Goal: Task Accomplishment & Management: Manage account settings

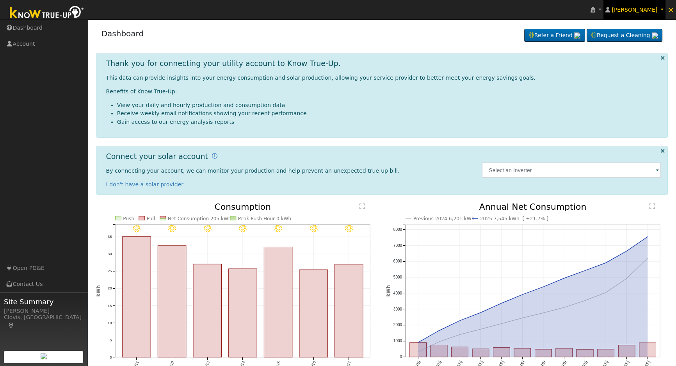
click at [658, 7] on span "[PERSON_NAME]" at bounding box center [635, 10] width 46 height 6
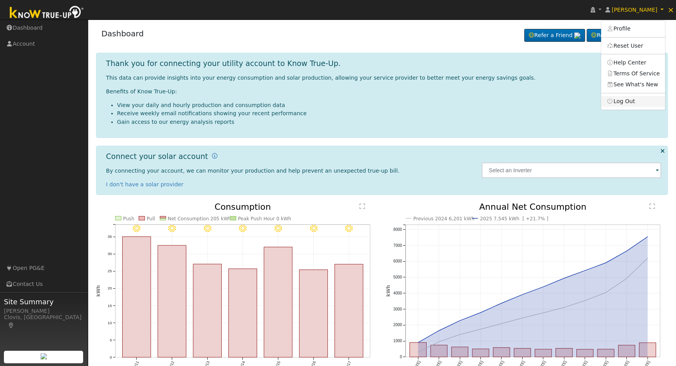
click at [637, 98] on link "Log Out" at bounding box center [633, 101] width 64 height 11
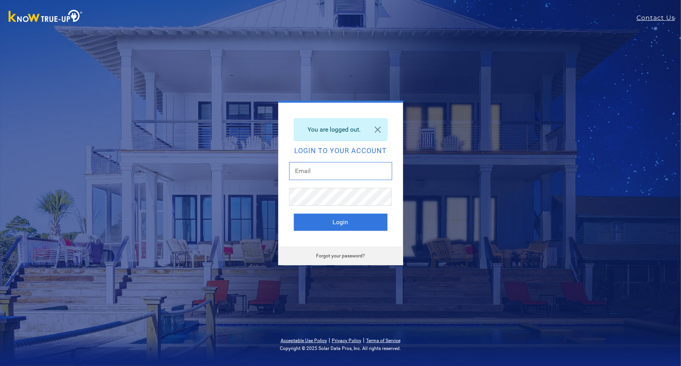
click at [335, 166] on input "text" at bounding box center [340, 171] width 103 height 18
type input "[EMAIL_ADDRESS][DOMAIN_NAME]"
click at [318, 219] on button "Login" at bounding box center [341, 222] width 94 height 17
